Goal: Task Accomplishment & Management: Manage account settings

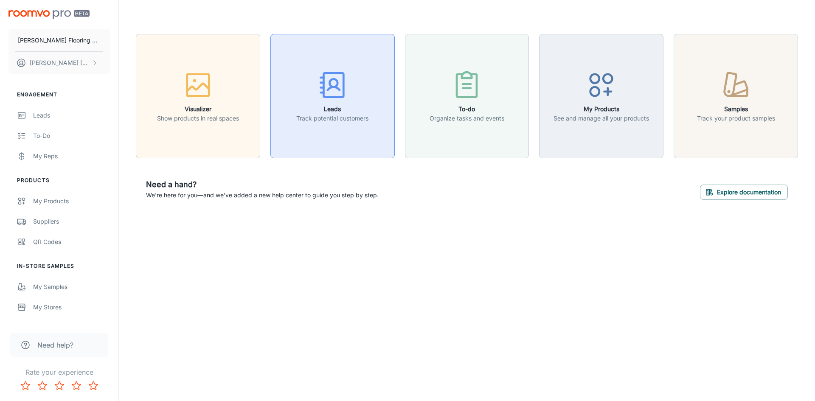
click at [335, 87] on icon "button" at bounding box center [333, 88] width 12 height 3
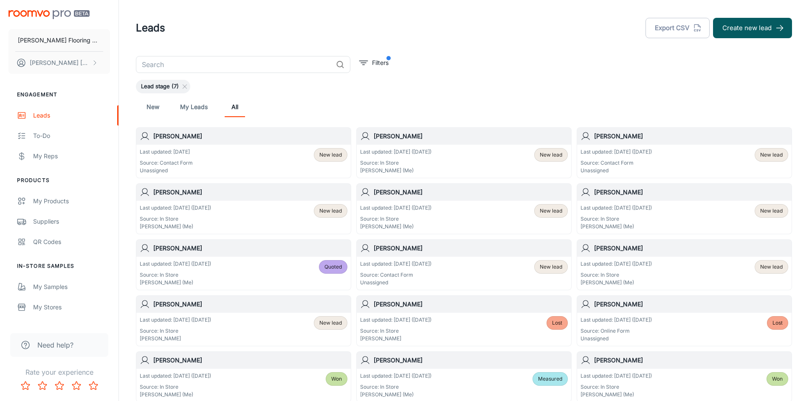
click at [713, 224] on div "Last updated: [DATE] ([DATE]) Source: In Store [PERSON_NAME] (Me) New lead" at bounding box center [684, 217] width 208 height 26
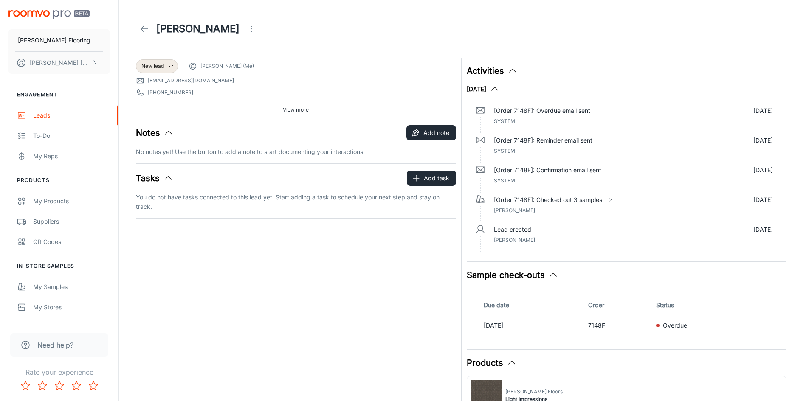
click at [521, 276] on button "Sample check-outs" at bounding box center [513, 275] width 92 height 13
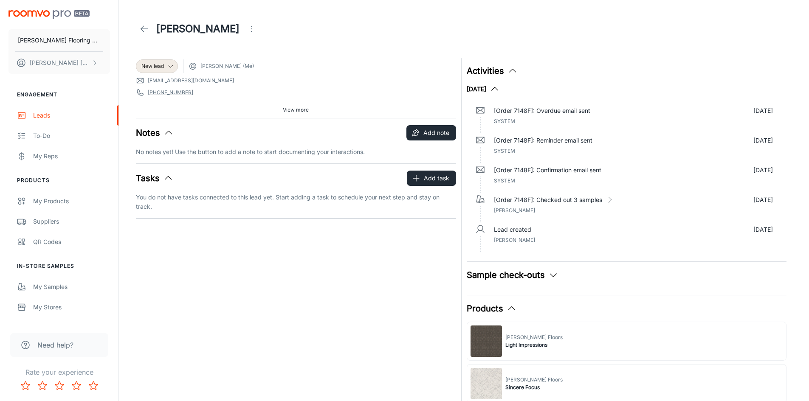
click at [521, 276] on button "Sample check-outs" at bounding box center [513, 275] width 92 height 13
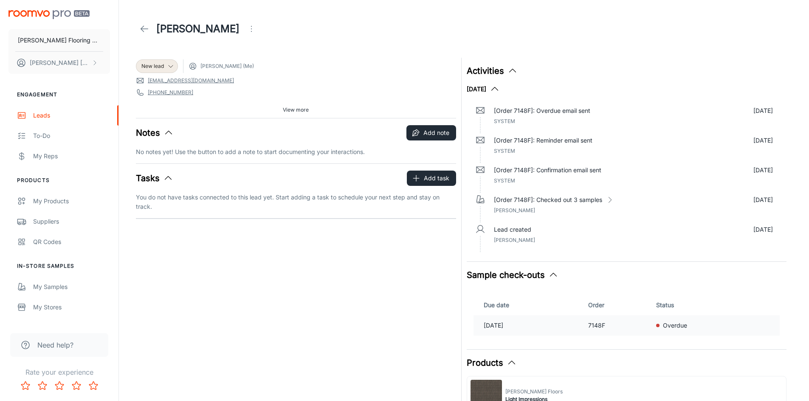
click at [581, 327] on p "[DATE]" at bounding box center [533, 325] width 98 height 9
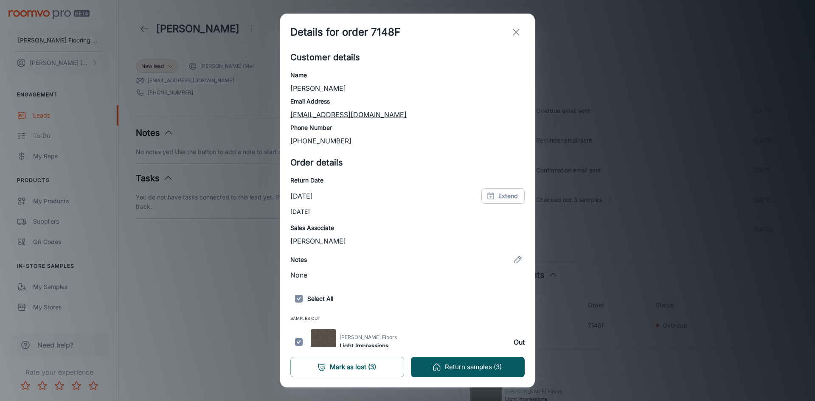
scroll to position [66, 0]
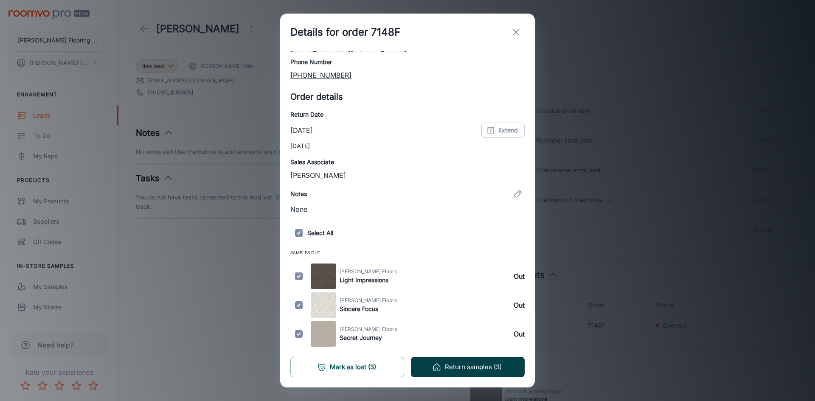
click at [464, 366] on button "Return samples (3)" at bounding box center [468, 367] width 114 height 20
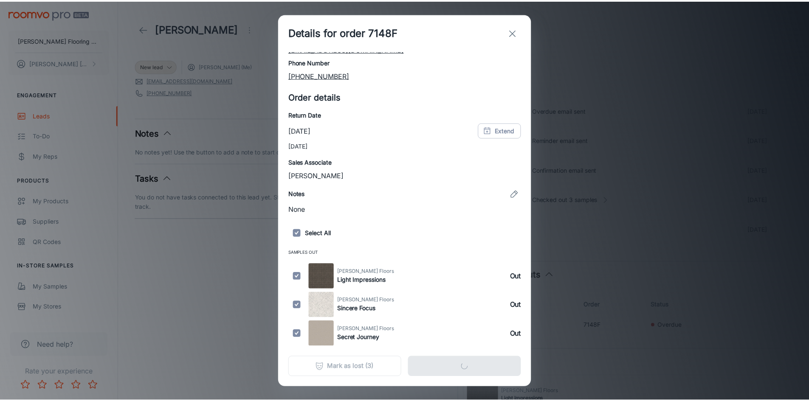
scroll to position [0, 0]
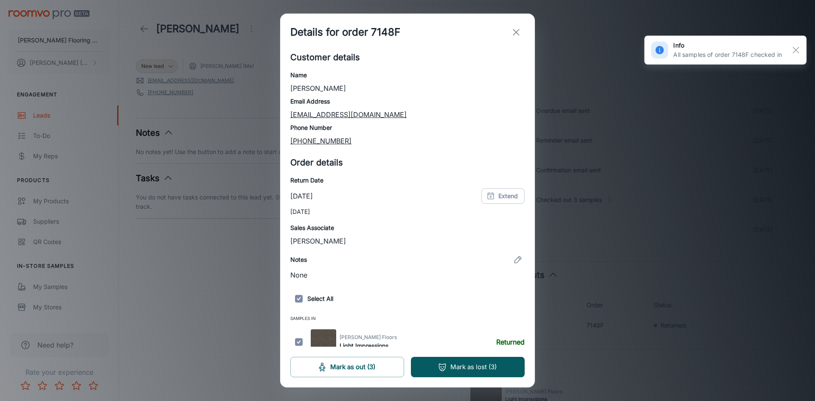
click at [517, 33] on line "exit" at bounding box center [516, 32] width 6 height 6
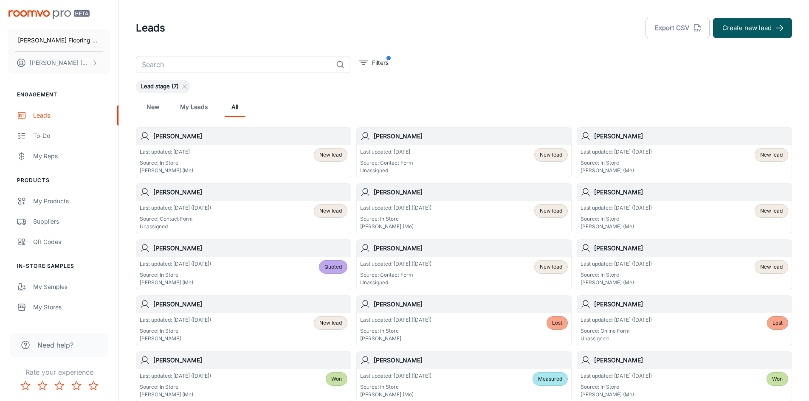
click at [452, 159] on div "Last updated: [DATE] Source: Contact Form Unassigned New lead" at bounding box center [464, 161] width 208 height 26
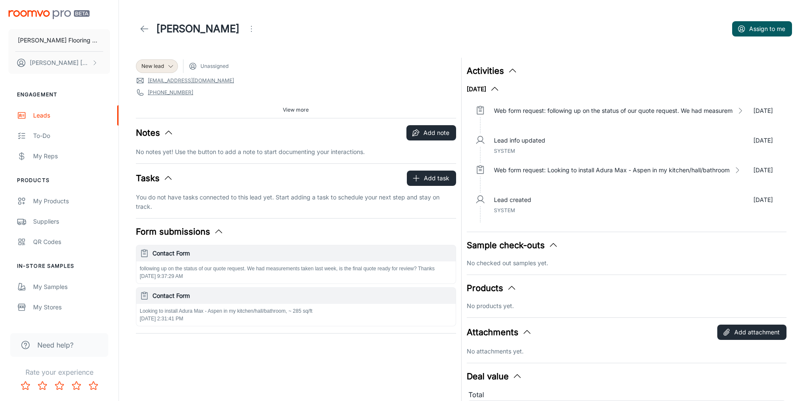
scroll to position [68, 0]
